Goal: Transaction & Acquisition: Obtain resource

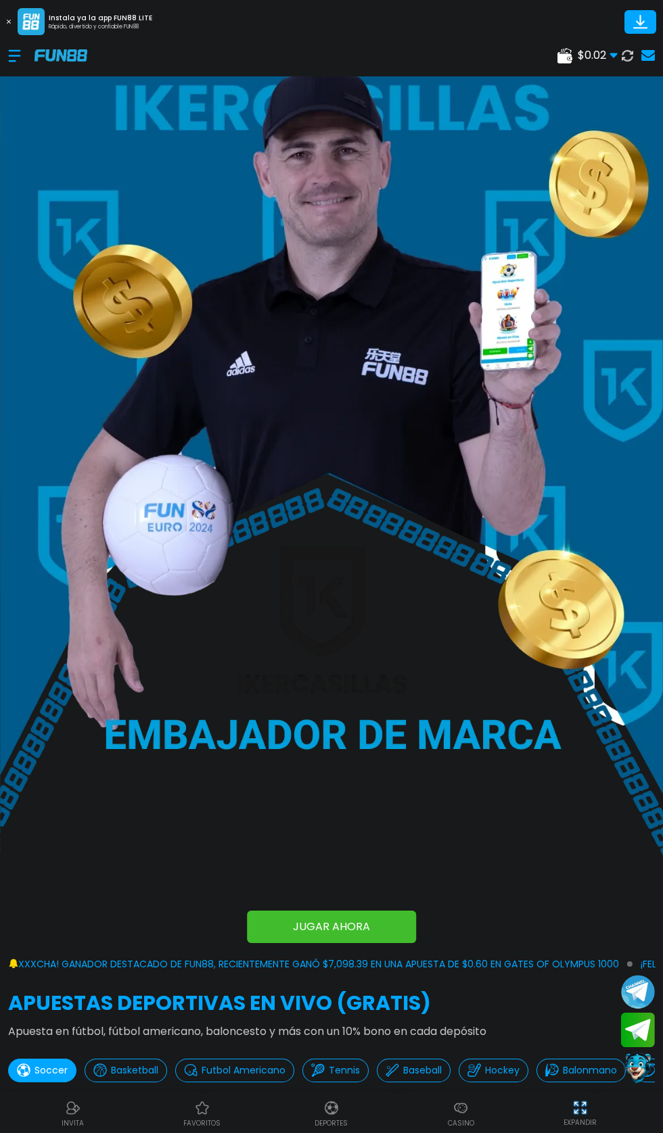
click at [640, 26] on icon at bounding box center [640, 22] width 24 height 24
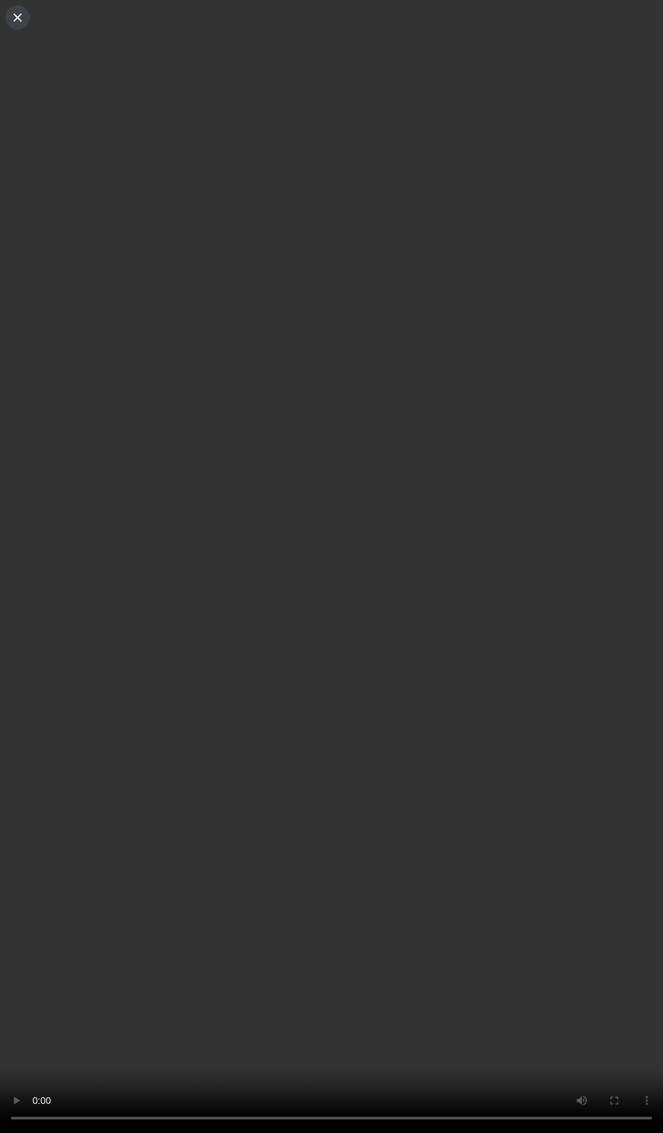
click at [17, 25] on button at bounding box center [17, 17] width 24 height 24
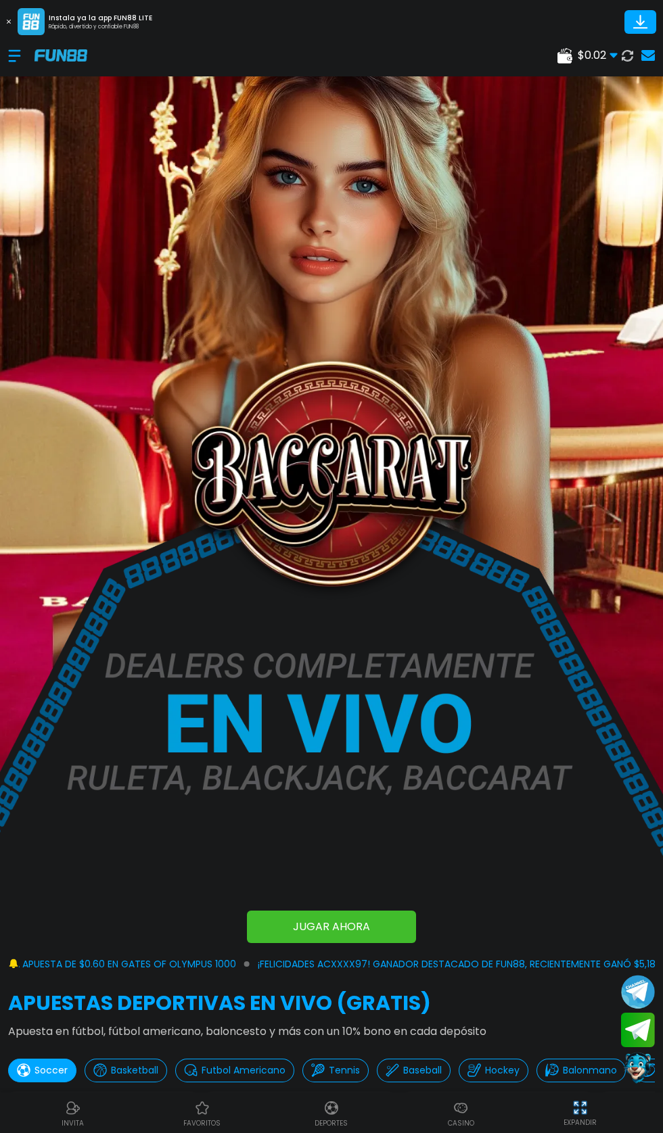
click at [648, 55] on use at bounding box center [648, 55] width 14 height 11
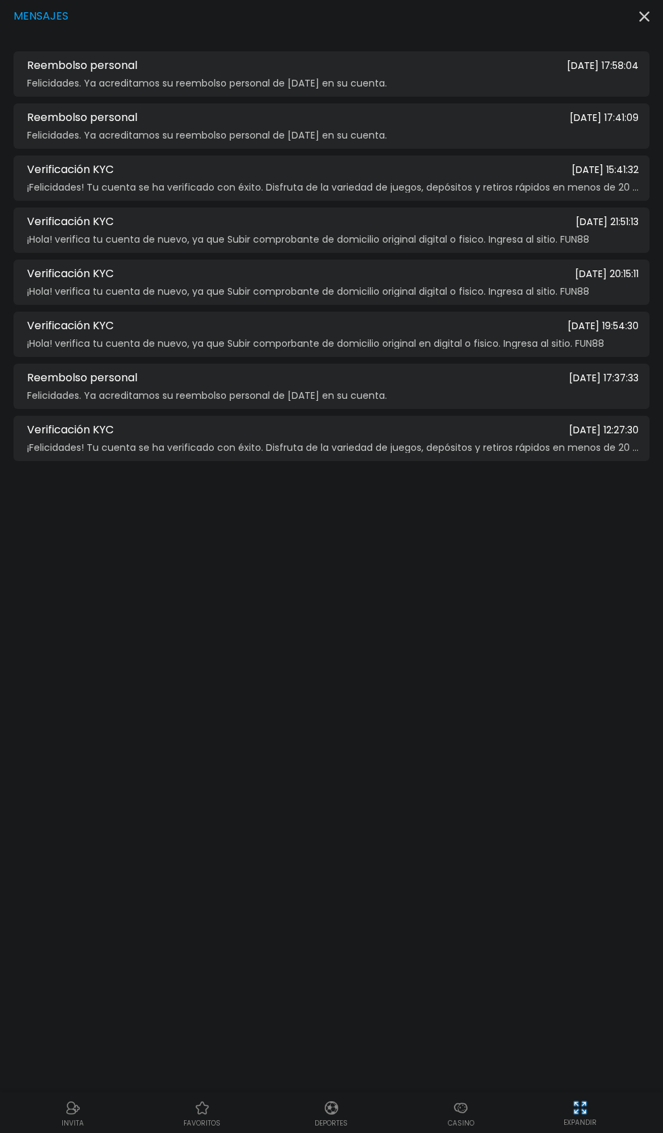
click at [646, 20] on icon "button" at bounding box center [644, 16] width 10 height 10
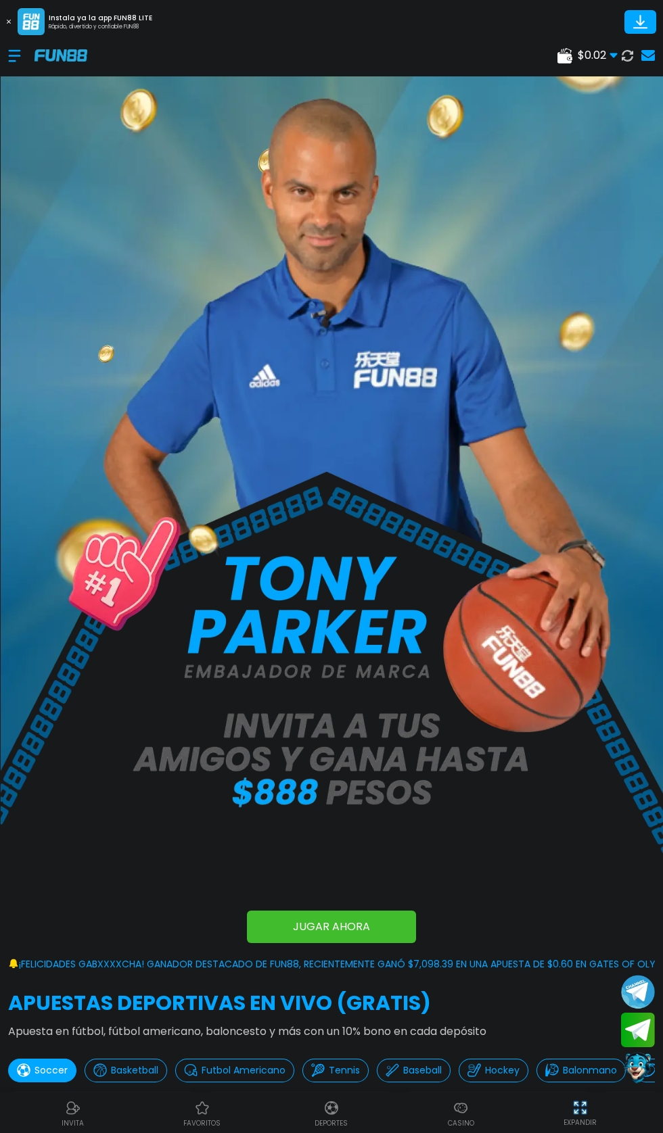
click at [641, 962] on span "¡FELICIDADES gabxxxxcha! GANADOR DESTACADO DE FUN88, RECIENTEMENTE GANÓ $7,098.…" at bounding box center [368, 965] width 699 height 14
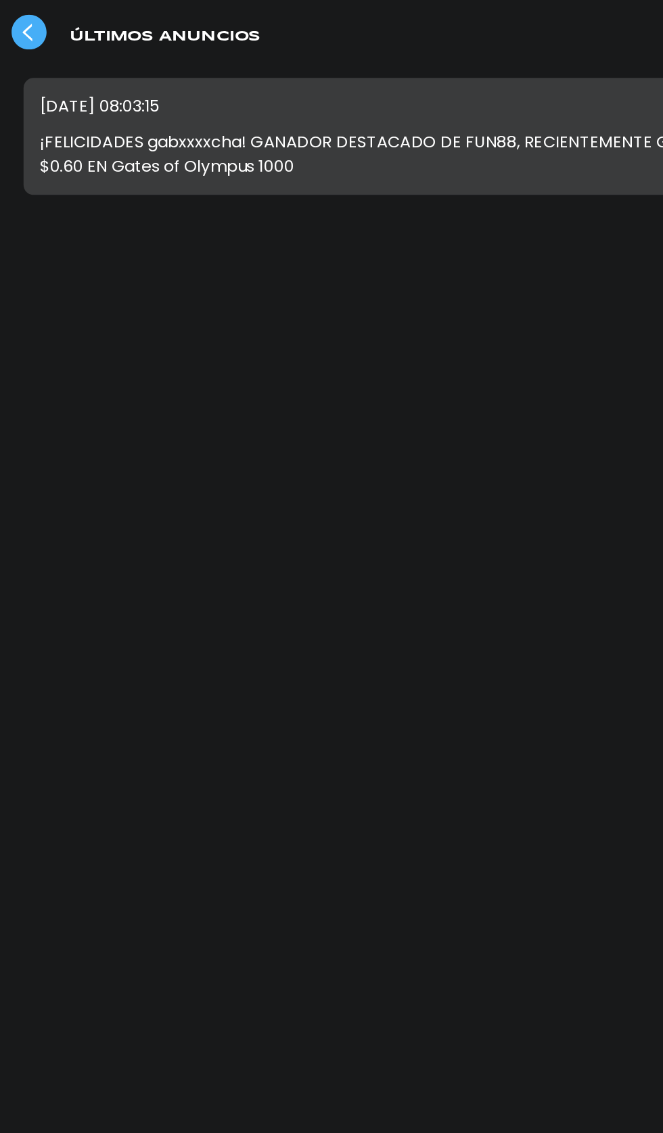
click at [348, 118] on p "¡FELICIDADES gabxxxxcha! GANADOR DESTACADO DE FUN88, RECIENTEMENTE GANÓ $7,098.…" at bounding box center [331, 104] width 609 height 32
click at [433, 726] on div "ÚLTIMOS ANUNCIOS [DATE] 08:03:15 ¡FELICIDADES gabxxxxcha! GANADOR DESTACADO DE …" at bounding box center [331, 566] width 663 height 1133
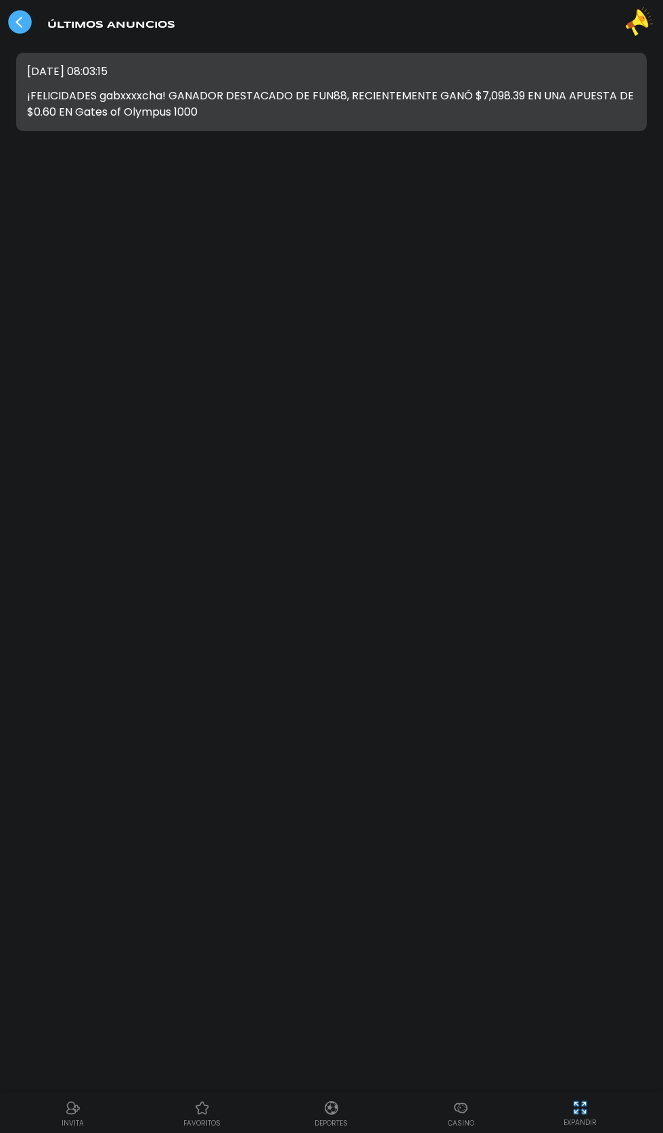
scroll to position [7, 0]
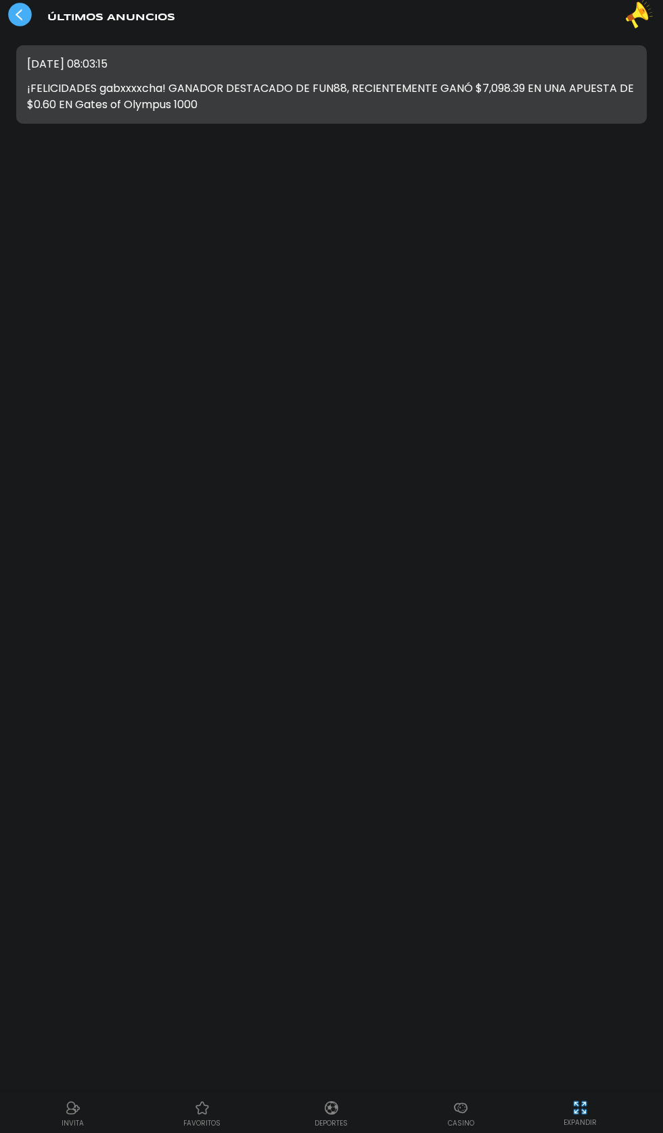
click at [492, 114] on div "[DATE] 08:03:15 ¡FELICIDADES gabxxxxcha! GANADOR DESTACADO DE FUN88, RECIENTEME…" at bounding box center [331, 84] width 630 height 78
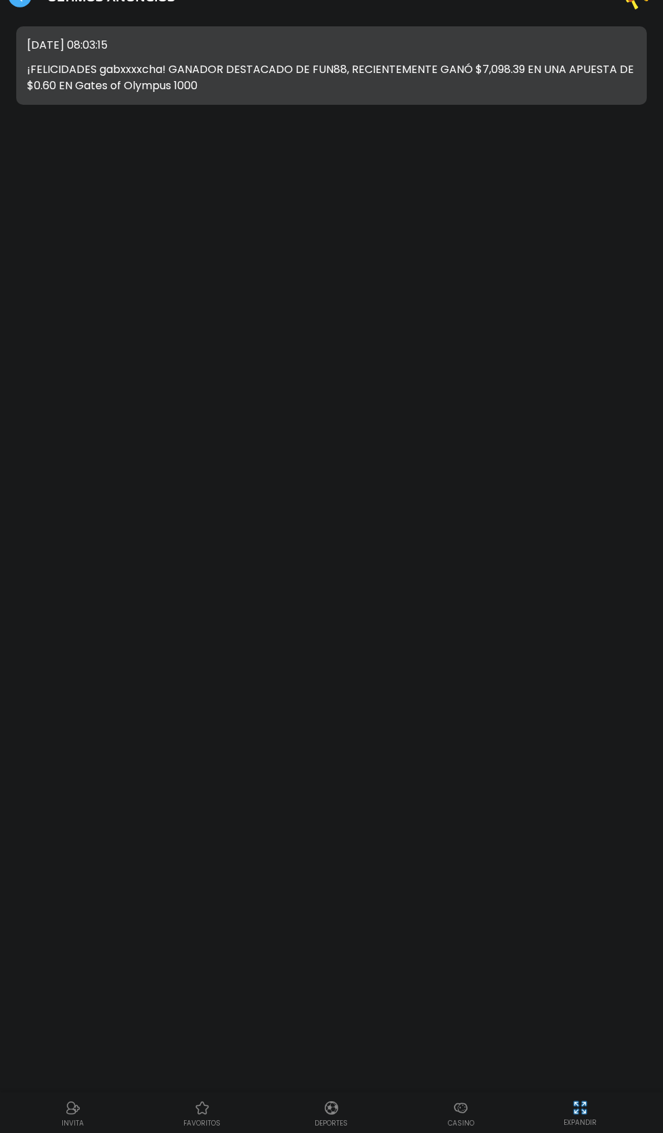
scroll to position [0, 0]
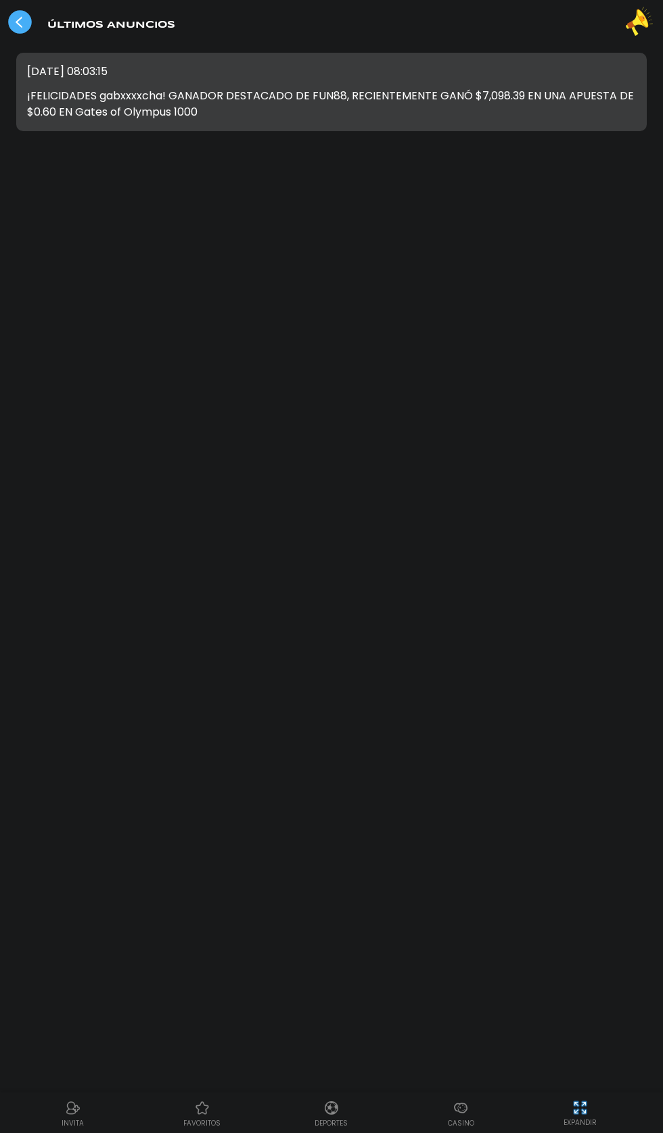
click at [312, 107] on p "¡FELICIDADES gabxxxxcha! GANADOR DESTACADO DE FUN88, RECIENTEMENTE GANÓ $7,098.…" at bounding box center [331, 104] width 609 height 32
click at [22, 18] on use at bounding box center [20, 22] width 24 height 24
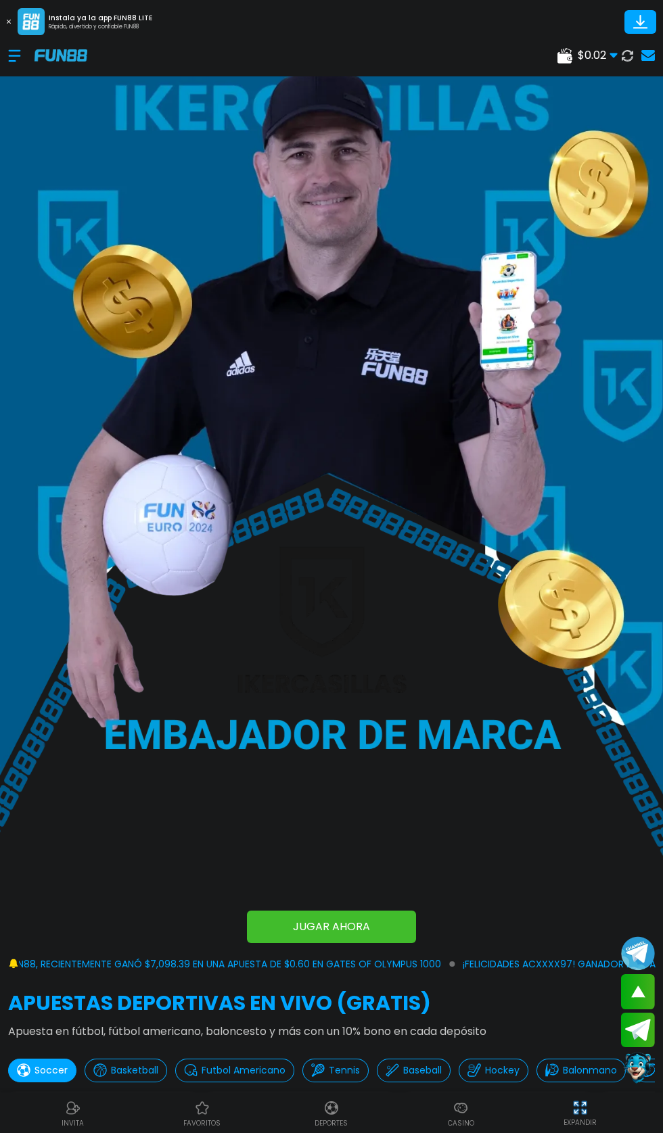
click at [22, 70] on div at bounding box center [21, 56] width 26 height 40
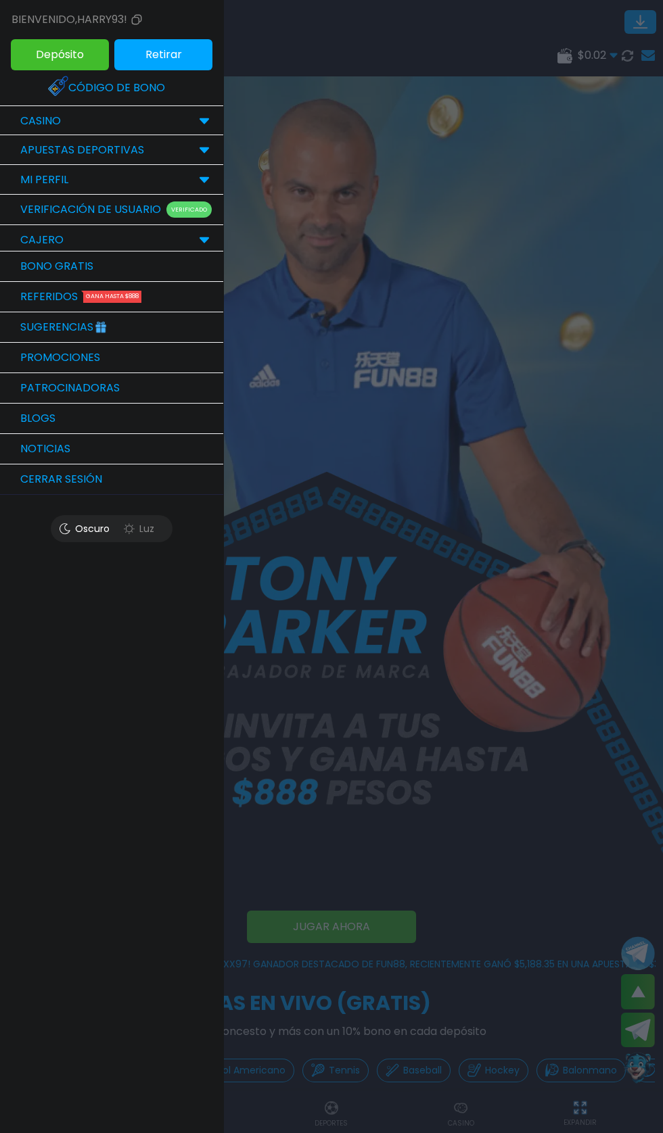
click at [348, 1108] on div at bounding box center [331, 566] width 663 height 1133
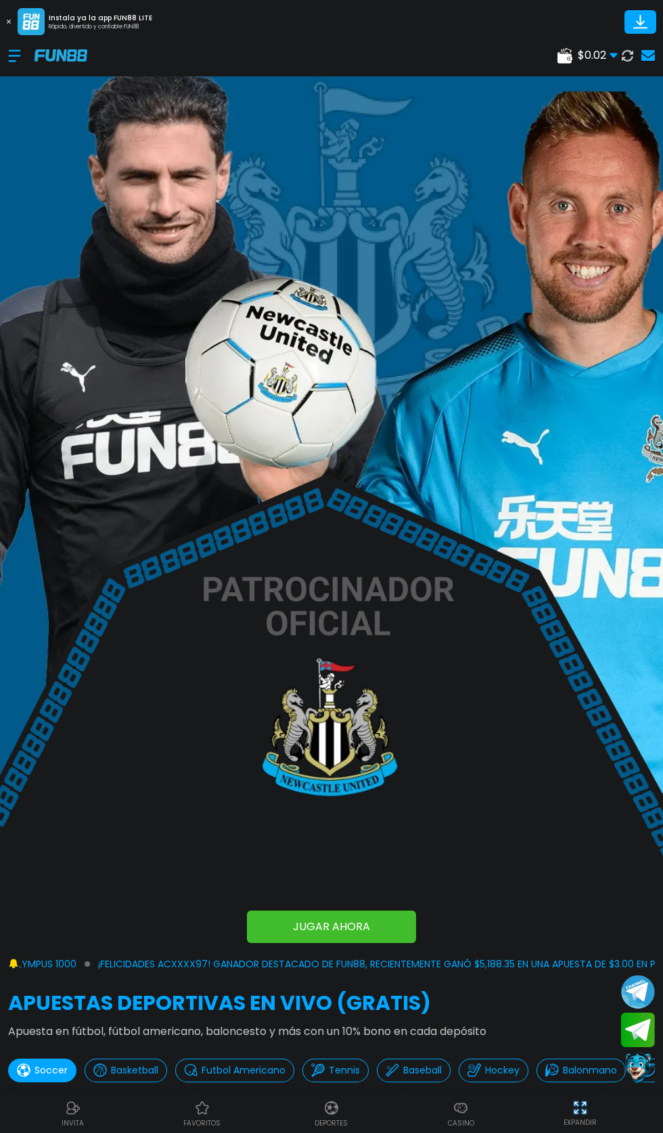
click at [18, 72] on div at bounding box center [21, 56] width 26 height 40
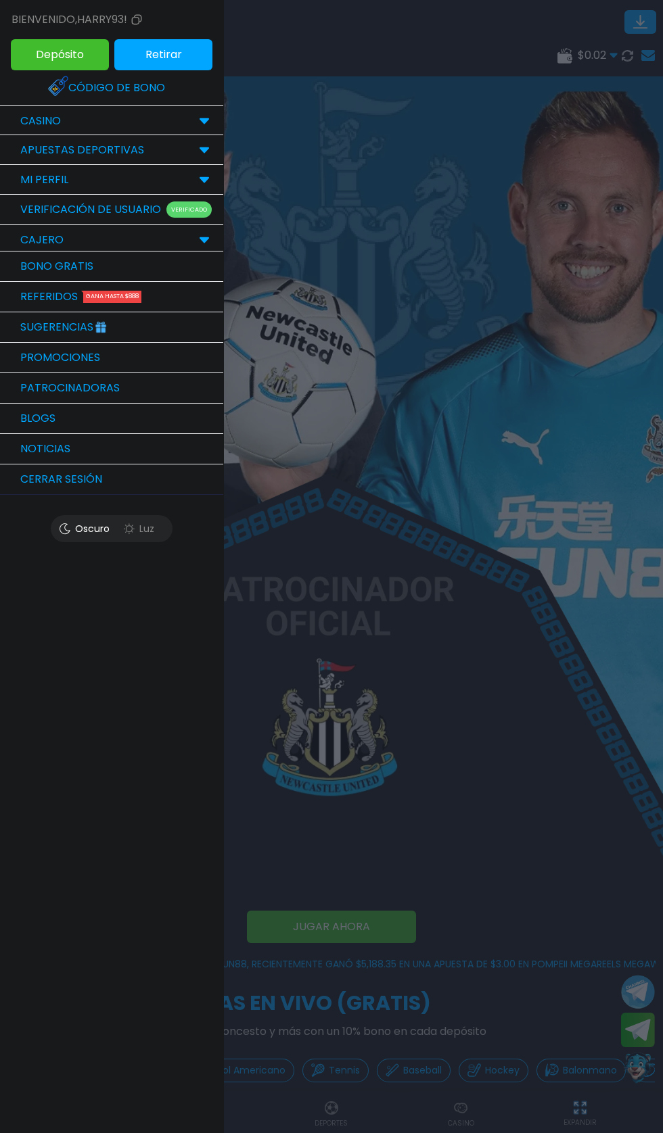
click at [69, 264] on link "Bono Gratis" at bounding box center [111, 267] width 223 height 30
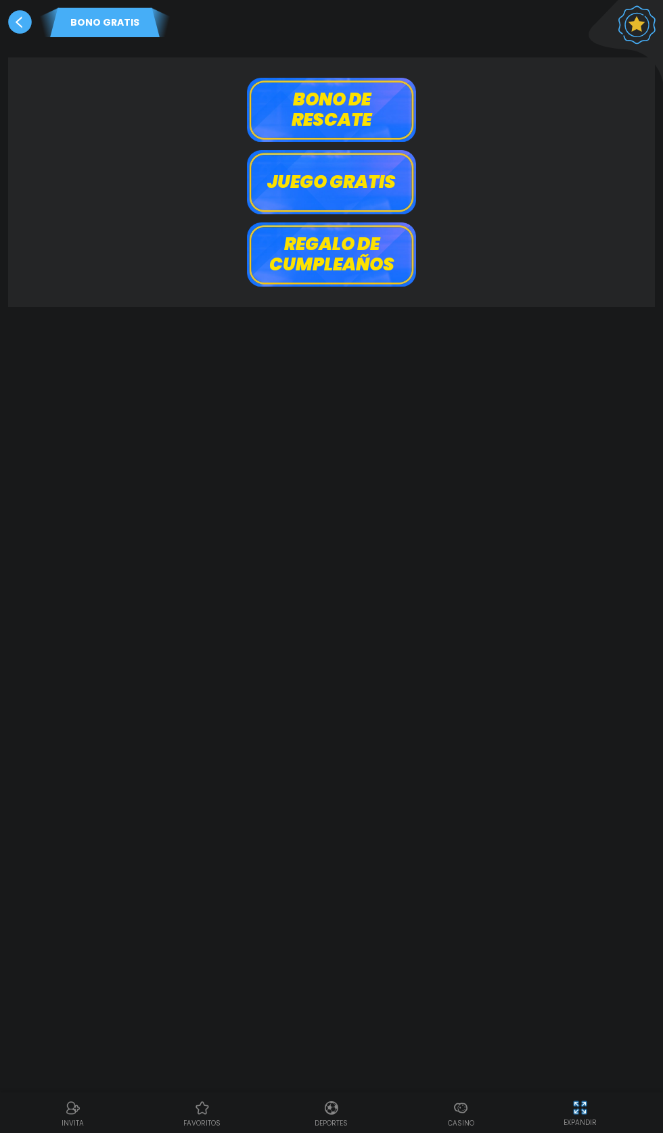
click at [335, 180] on button "Juego gratis" at bounding box center [331, 182] width 169 height 64
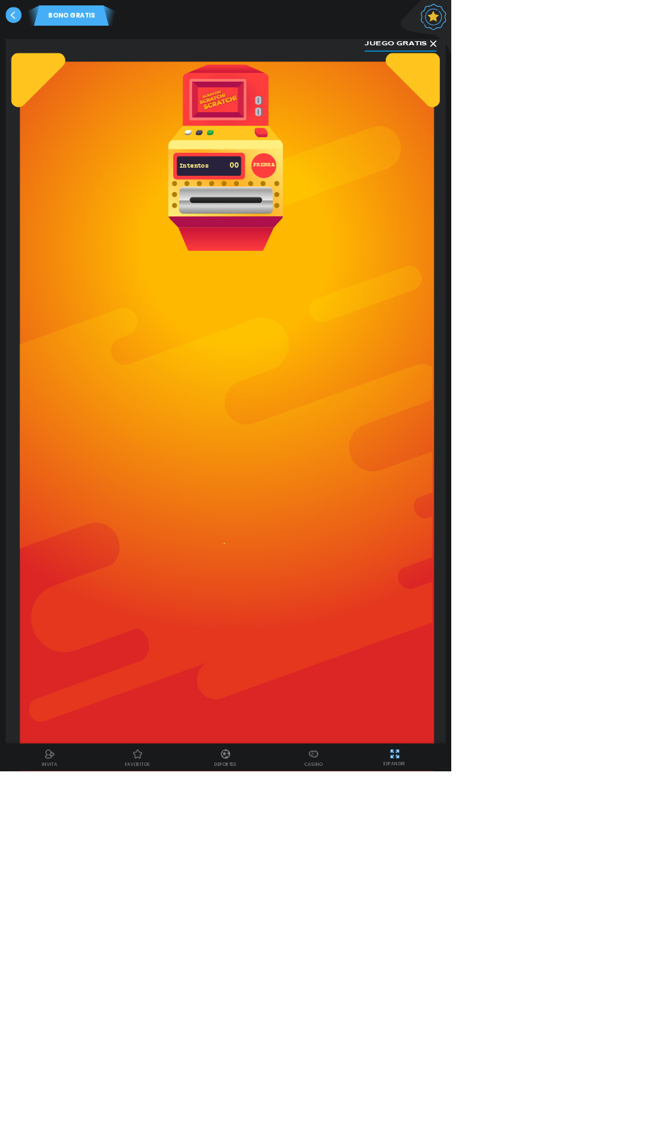
click at [20, 23] on use at bounding box center [20, 22] width 24 height 24
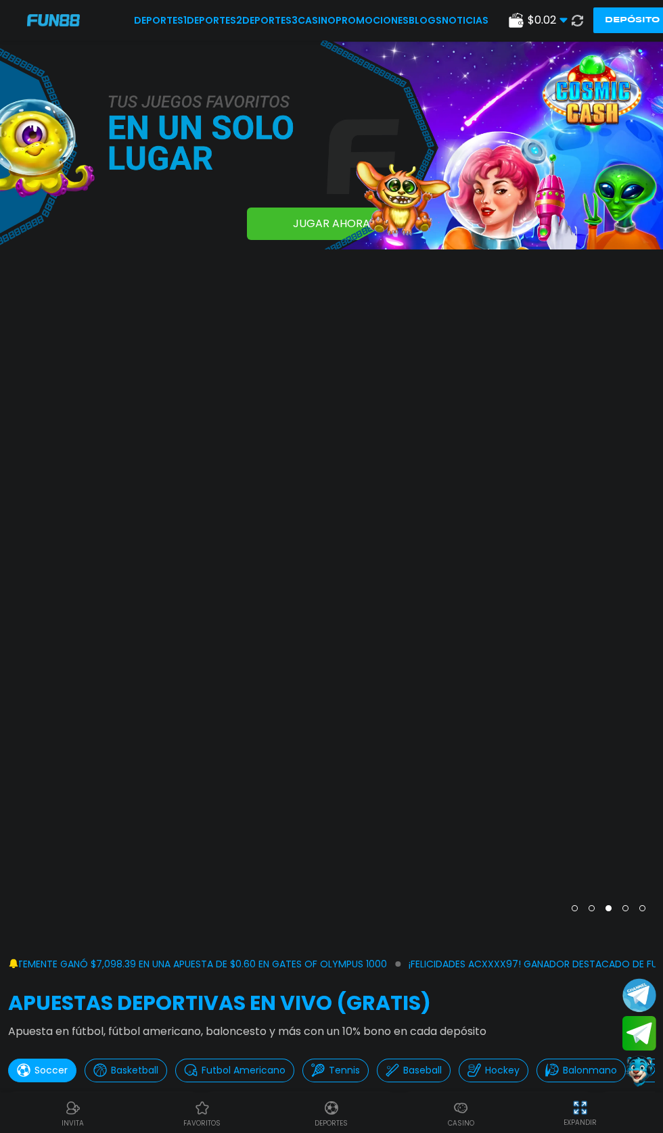
click at [34, 20] on img at bounding box center [53, 19] width 53 height 11
